Goal: Find specific page/section: Find specific page/section

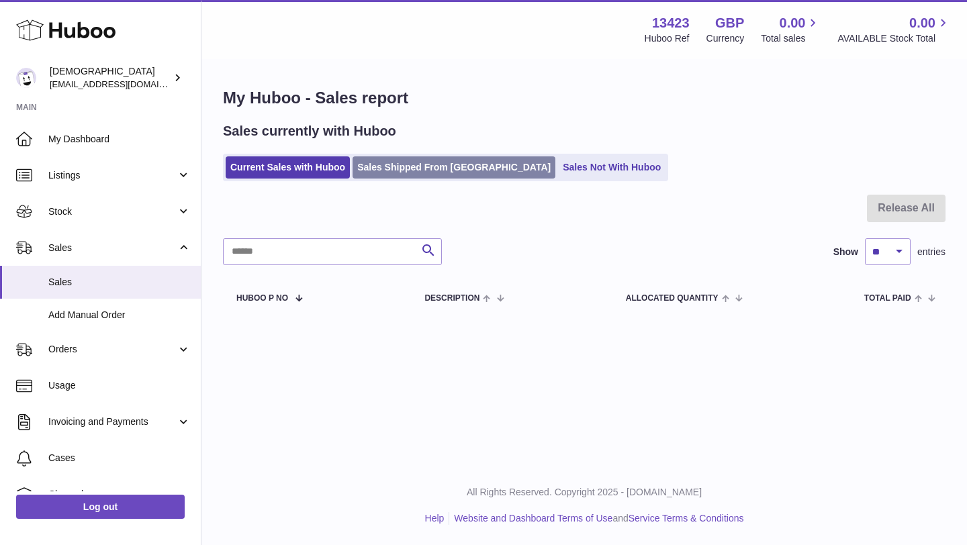
click at [410, 170] on link "Sales Shipped From [GEOGRAPHIC_DATA]" at bounding box center [454, 167] width 203 height 22
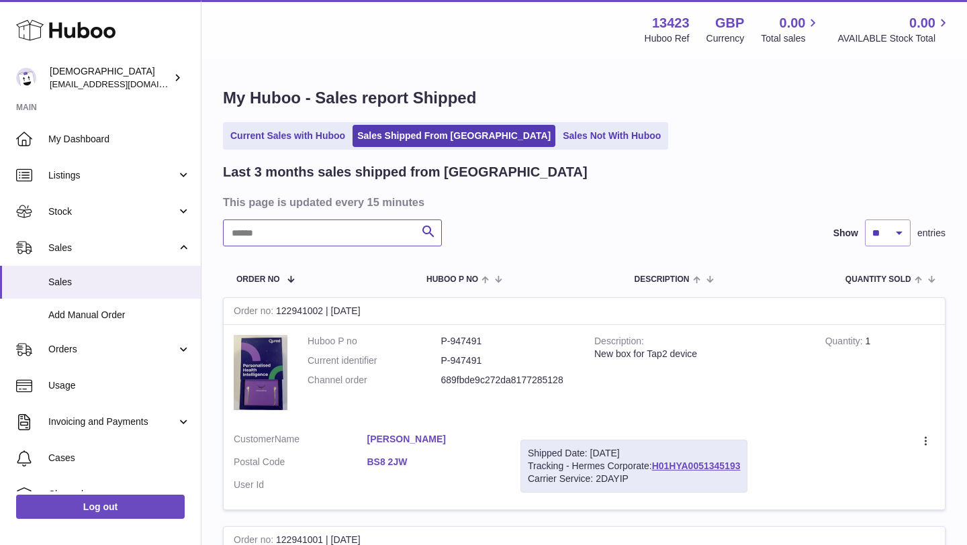
click at [346, 229] on input "text" at bounding box center [332, 233] width 219 height 27
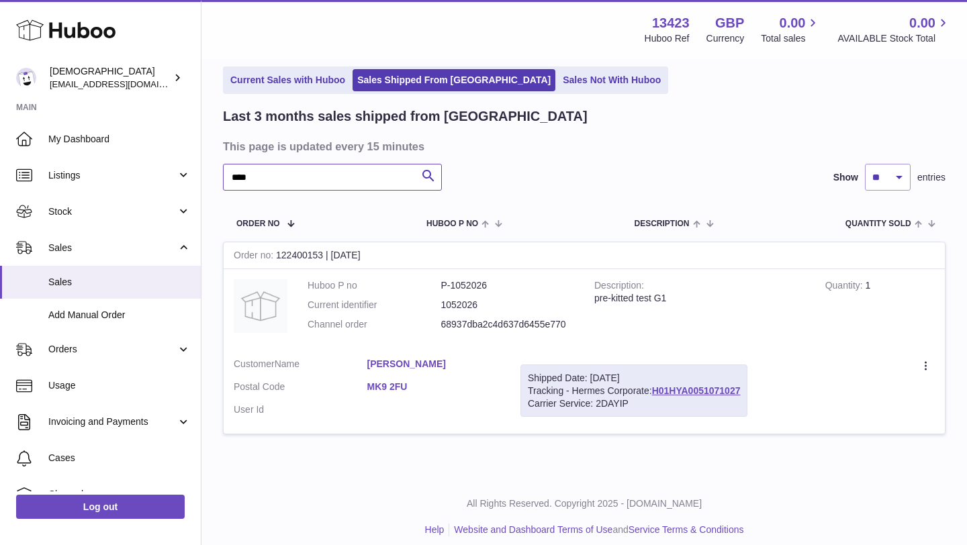
scroll to position [67, 0]
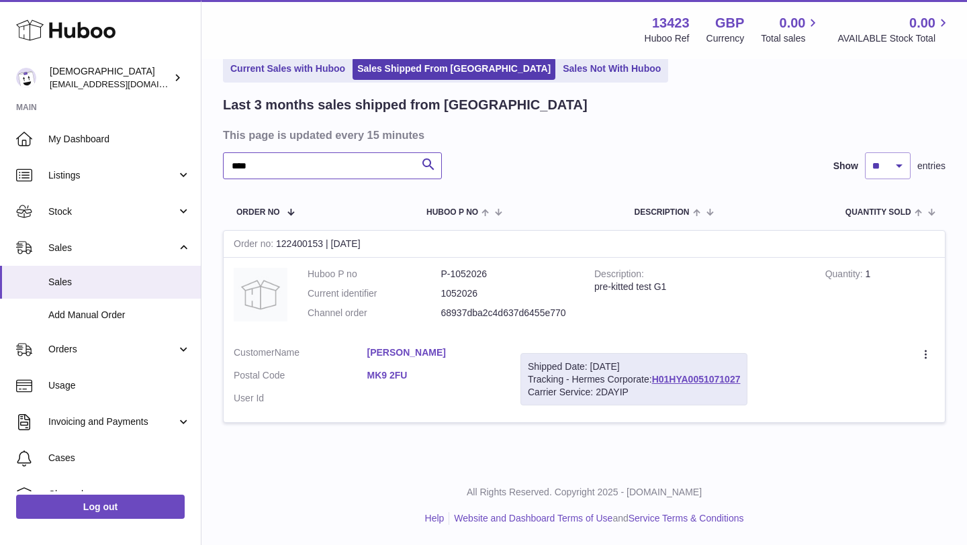
type input "****"
